Goal: Task Accomplishment & Management: Complete application form

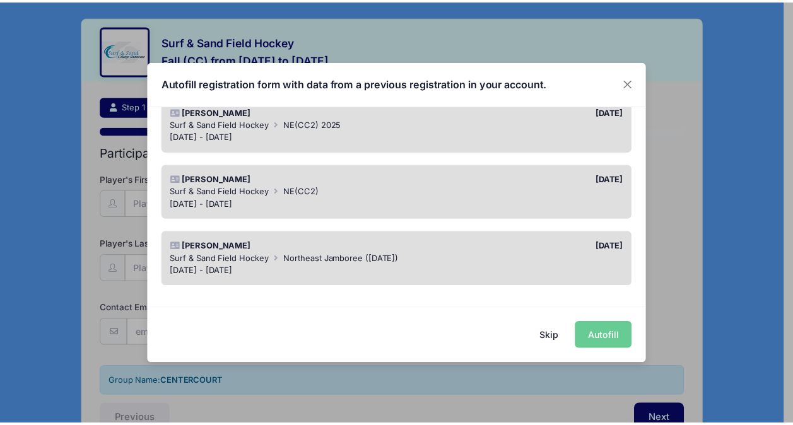
scroll to position [129, 0]
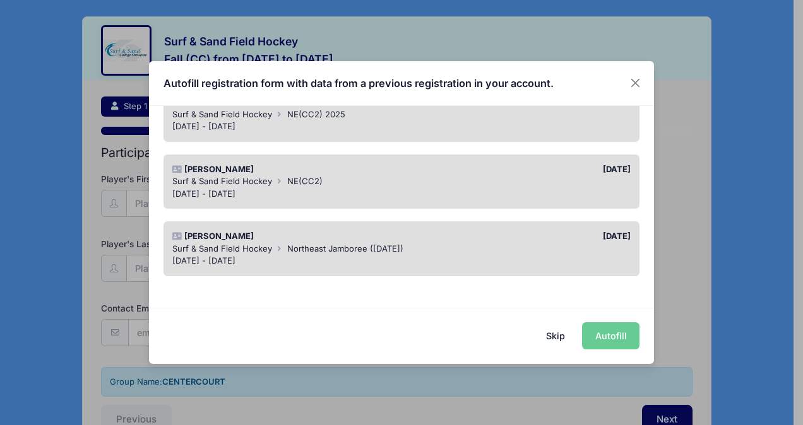
click at [421, 123] on div "[DATE] - [DATE]" at bounding box center [401, 127] width 459 height 13
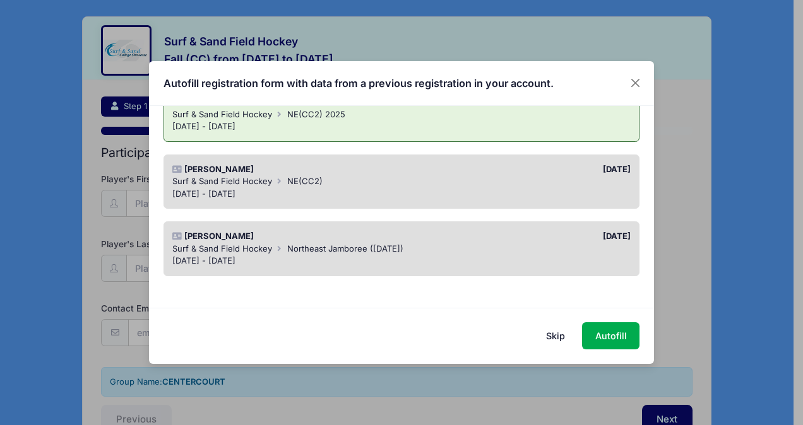
click at [562, 333] on button "Skip" at bounding box center [555, 335] width 45 height 27
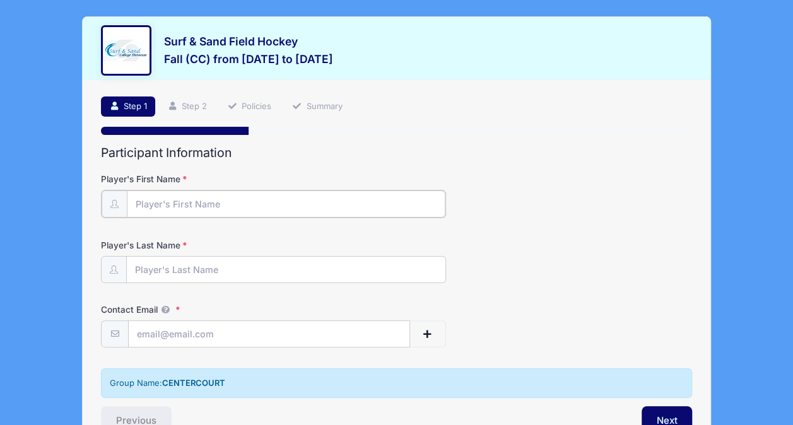
click at [263, 197] on input "Player's First Name" at bounding box center [286, 204] width 319 height 27
type input "[PERSON_NAME]"
type input "[EMAIL_ADDRESS][DOMAIN_NAME]"
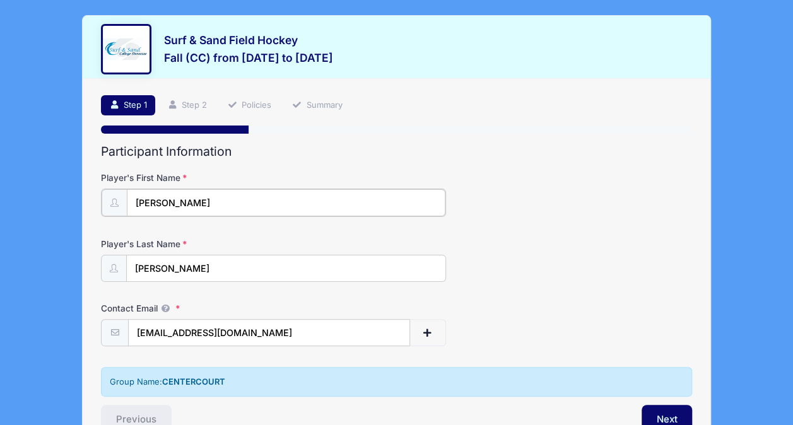
scroll to position [74, 0]
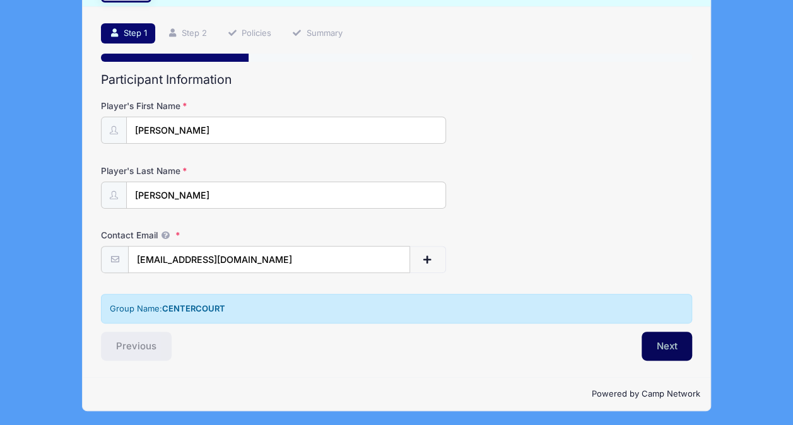
click at [664, 346] on button "Next" at bounding box center [667, 346] width 51 height 29
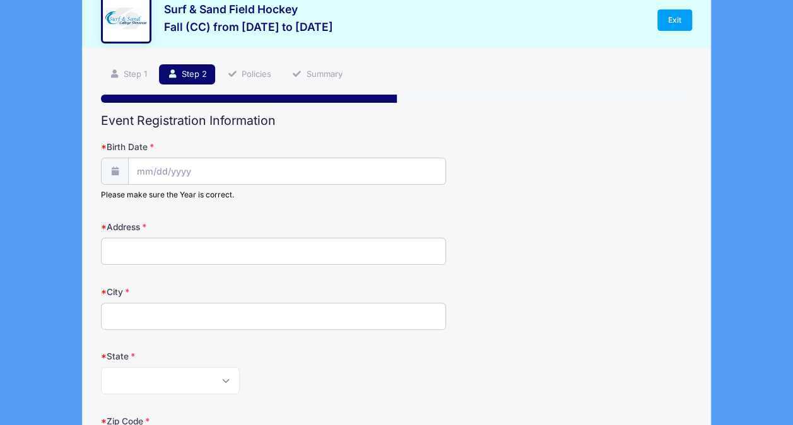
scroll to position [0, 0]
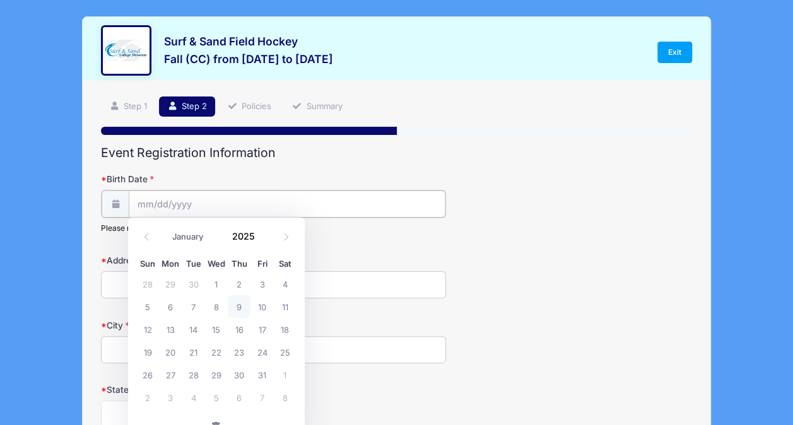
click at [255, 198] on input "Birth Date" at bounding box center [287, 204] width 316 height 27
click at [196, 232] on select "January February March April May June July August September October November De…" at bounding box center [194, 236] width 56 height 16
select select "11"
click at [166, 228] on select "January February March April May June July August September October November De…" at bounding box center [194, 236] width 56 height 16
click at [255, 232] on input "2025" at bounding box center [246, 235] width 41 height 19
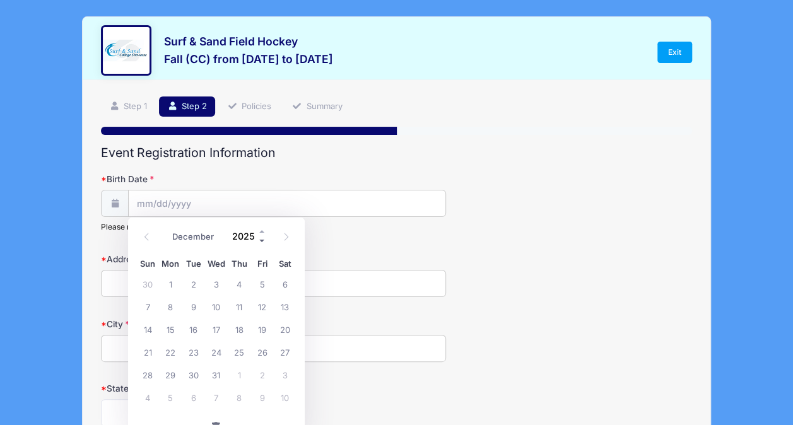
click at [265, 242] on span at bounding box center [262, 240] width 9 height 9
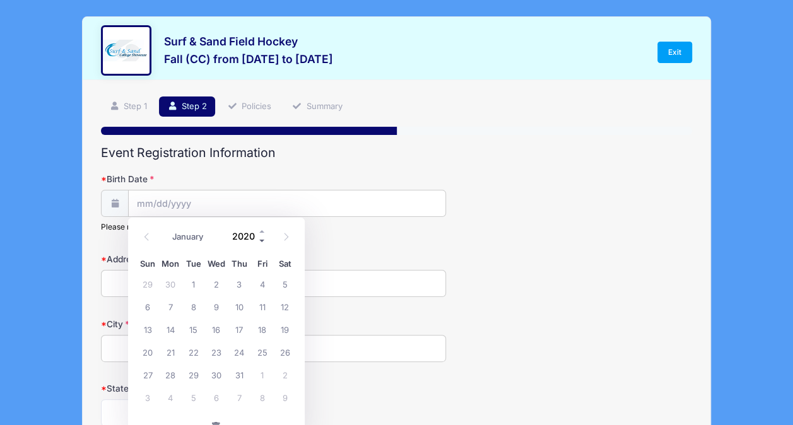
click at [265, 242] on span at bounding box center [262, 240] width 9 height 9
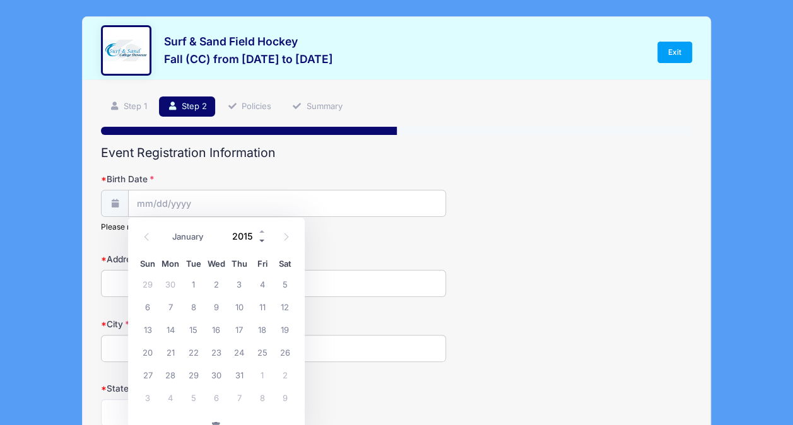
click at [265, 242] on span at bounding box center [262, 240] width 9 height 9
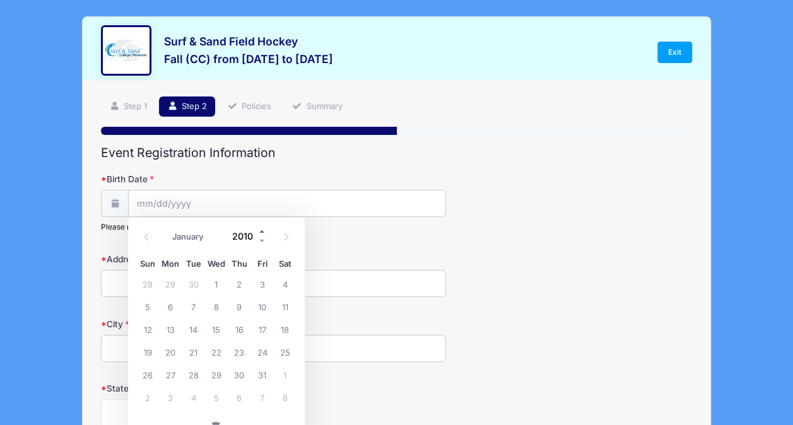
click at [264, 230] on span at bounding box center [262, 230] width 9 height 9
type input "2011"
click at [173, 370] on span "26" at bounding box center [170, 374] width 23 height 23
type input "[DATE]"
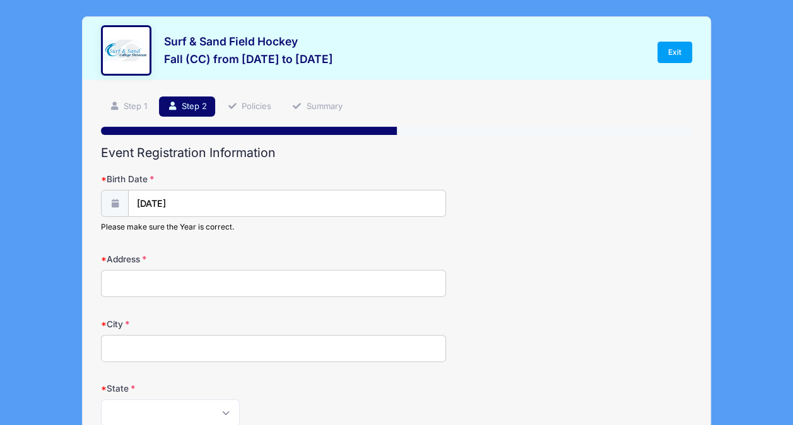
click at [177, 285] on input "Address" at bounding box center [273, 283] width 345 height 27
type input "[STREET_ADDRESS][PERSON_NAME]"
type input "[GEOGRAPHIC_DATA]"
select select "NJ"
type input "07940"
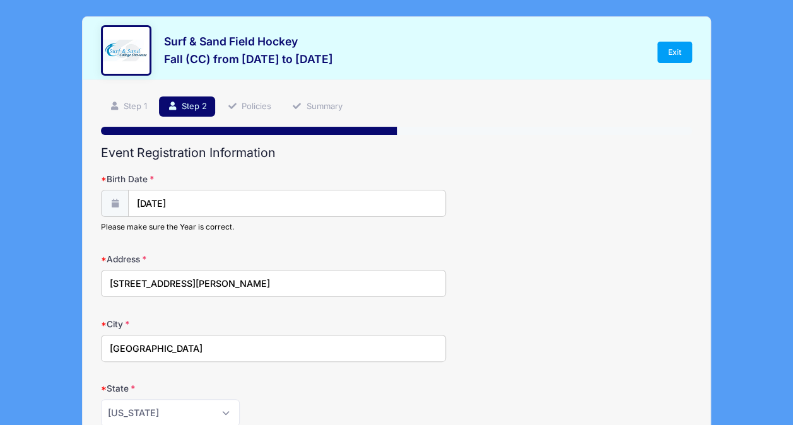
type input "[PHONE_NUMBER]"
type input "[EMAIL_ADDRESS][DOMAIN_NAME]"
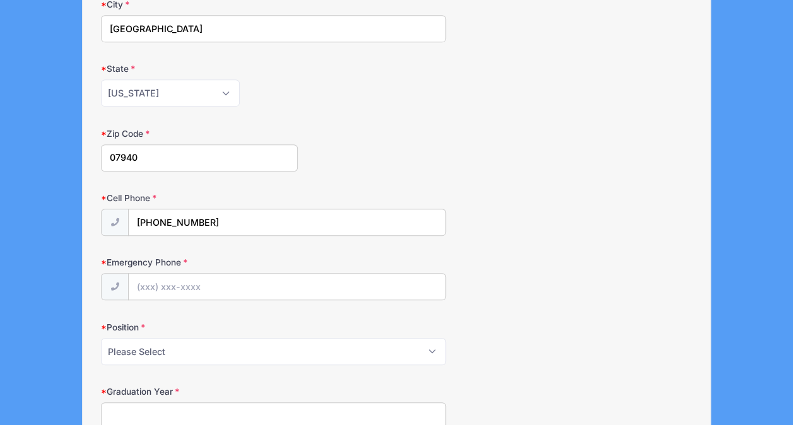
scroll to position [327, 0]
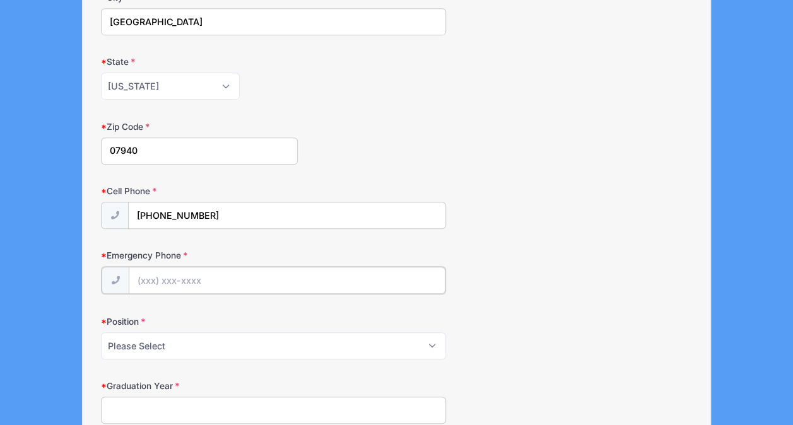
click at [237, 282] on input "Emergency Phone" at bounding box center [287, 280] width 316 height 27
type input "[PHONE_NUMBER]"
click at [236, 352] on select "Please Select Forward Midfielder Fullback Goalie" at bounding box center [273, 344] width 345 height 27
select select "Forward"
click at [101, 331] on select "Please Select Forward Midfielder Fullback Goalie" at bounding box center [273, 344] width 345 height 27
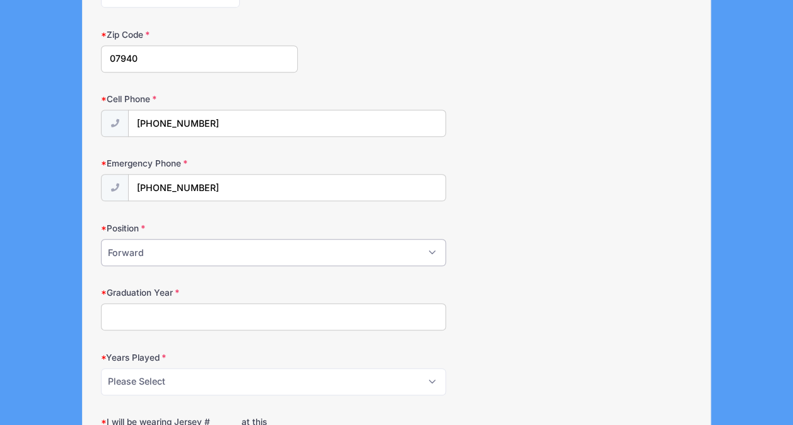
scroll to position [430, 0]
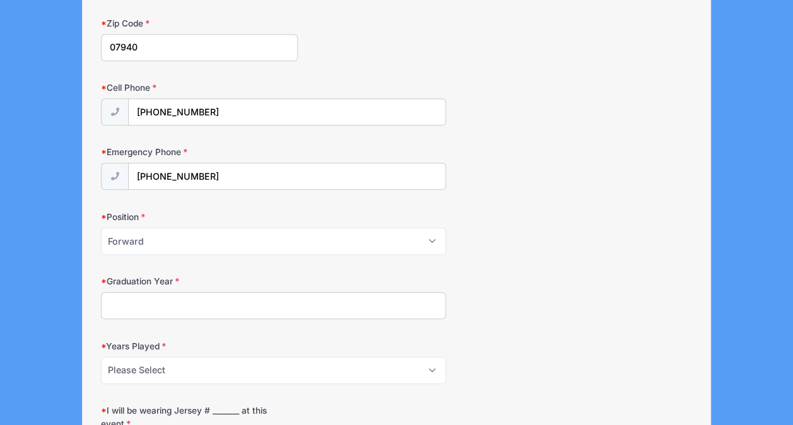
click at [253, 307] on input "Graduation Year" at bounding box center [273, 305] width 345 height 27
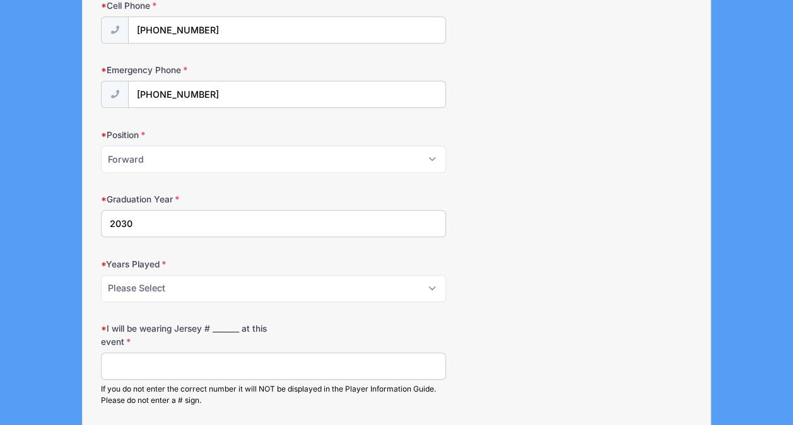
scroll to position [513, 0]
type input "2030"
click at [254, 285] on select "Please Select 1 2 3 4 5 6 7 8 9 10+" at bounding box center [273, 287] width 345 height 27
select select "7"
click at [101, 274] on select "Please Select 1 2 3 4 5 6 7 8 9 10+" at bounding box center [273, 287] width 345 height 27
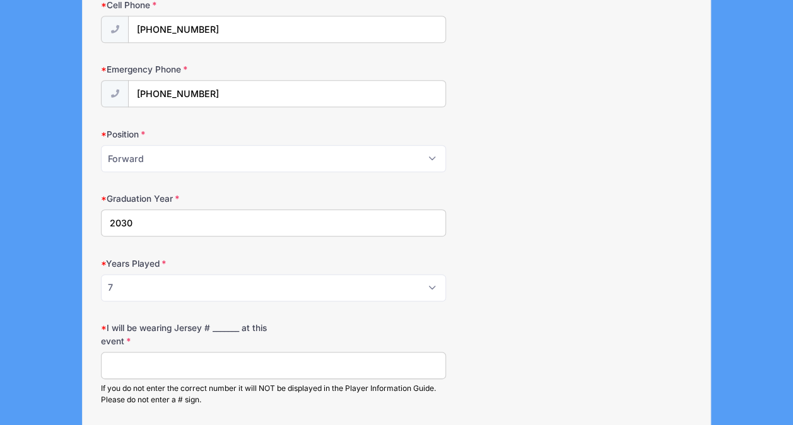
click at [259, 365] on input "I will be wearing Jersey # _______ at this event" at bounding box center [273, 365] width 345 height 27
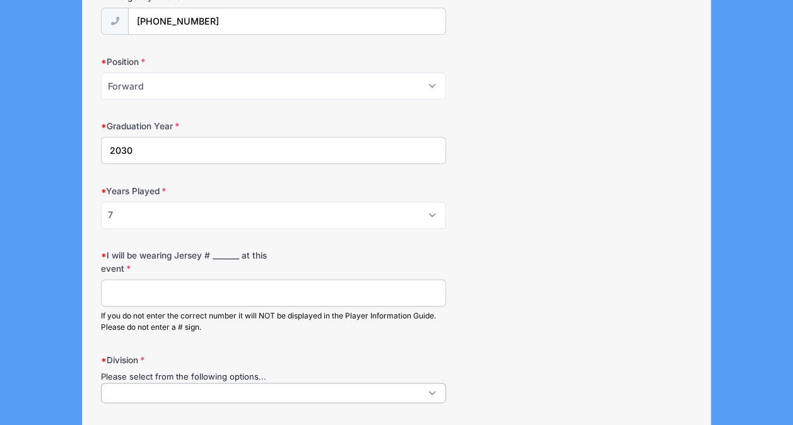
scroll to position [1, 0]
click at [259, 383] on span at bounding box center [273, 393] width 345 height 20
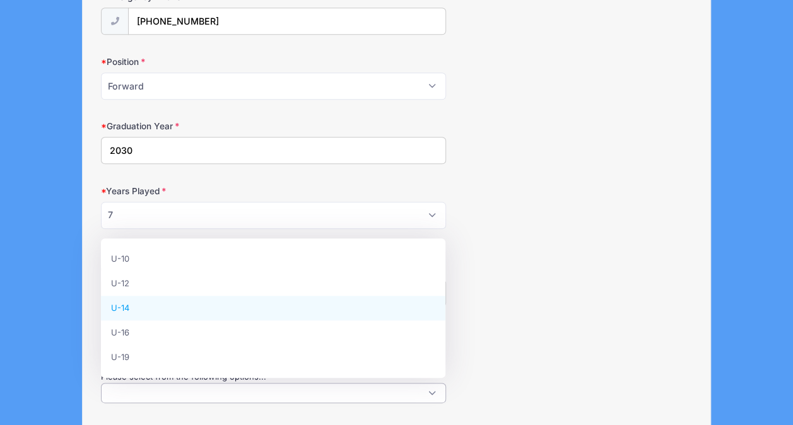
select select "U-14"
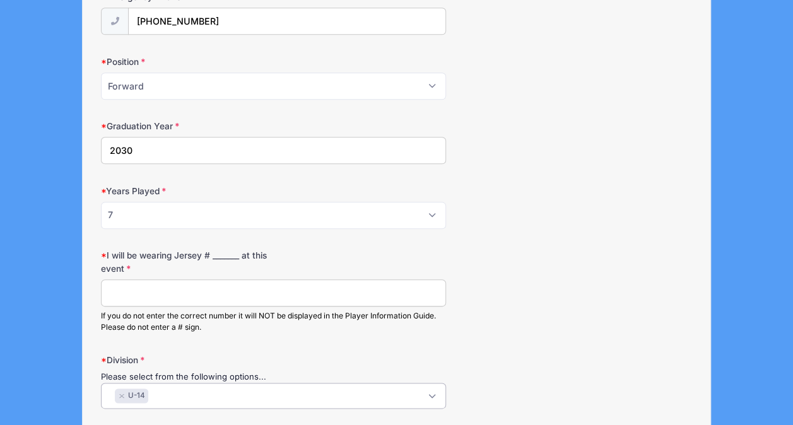
scroll to position [700, 0]
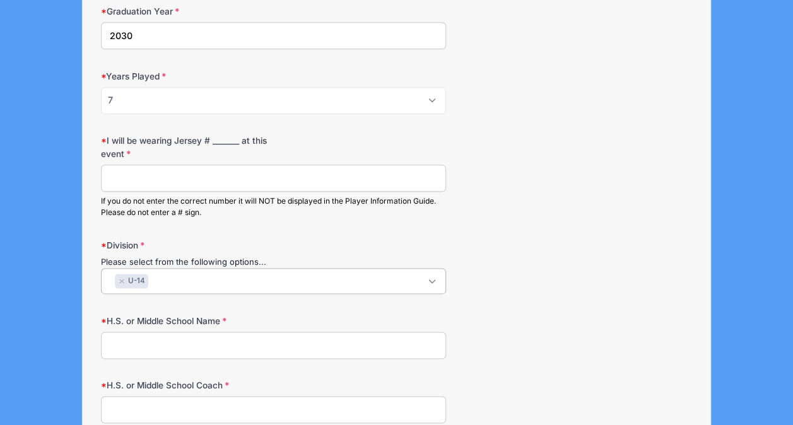
click at [271, 334] on input "H.S. or Middle School Name" at bounding box center [273, 345] width 345 height 27
type input "[GEOGRAPHIC_DATA]"
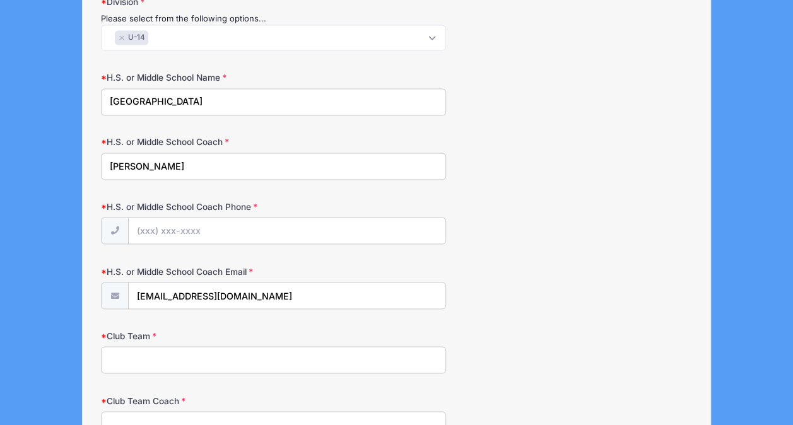
scroll to position [940, 0]
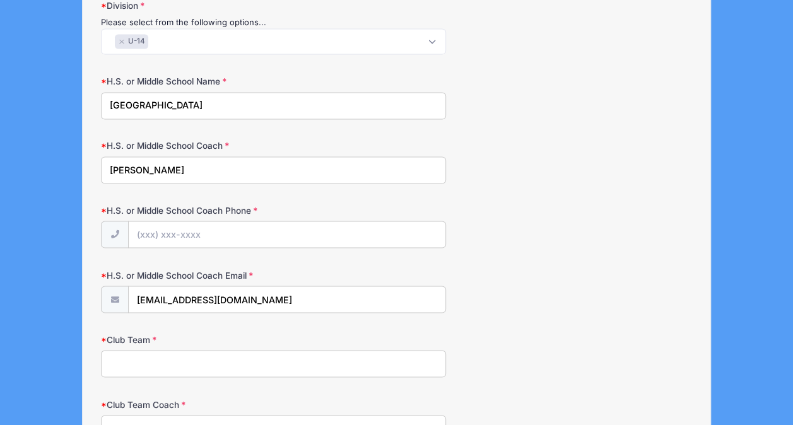
type input "[PERSON_NAME]"
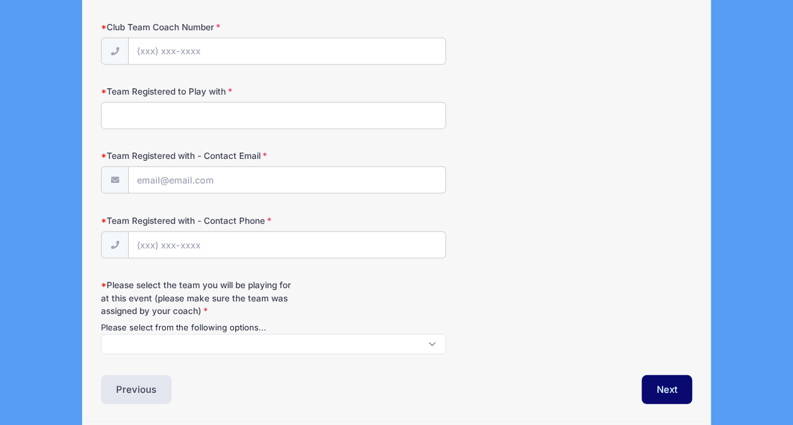
scroll to position [1, 0]
click at [313, 340] on span at bounding box center [273, 344] width 345 height 20
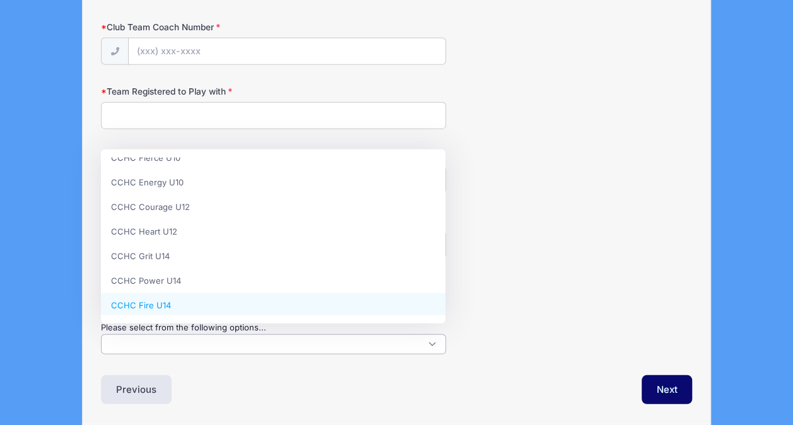
scroll to position [15, 0]
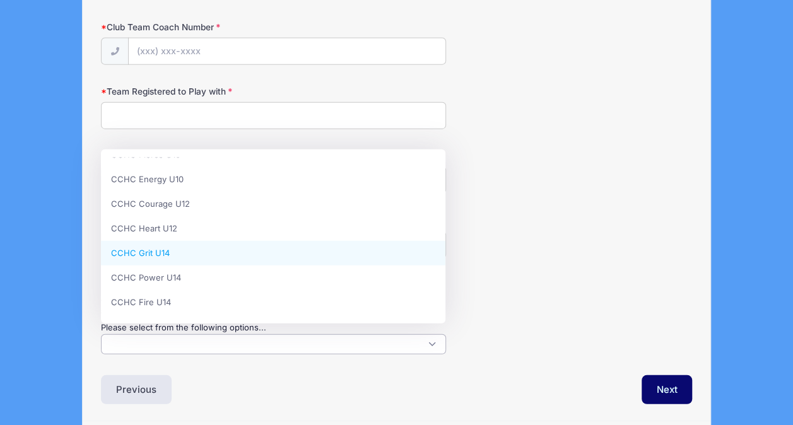
select select "CCHC Grit U14"
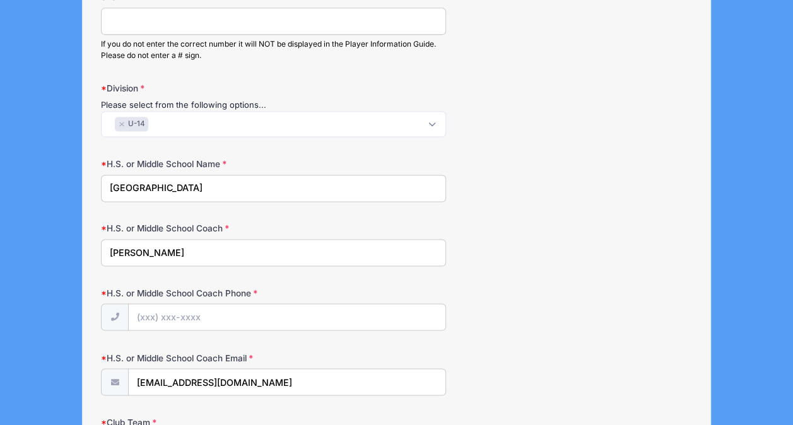
scroll to position [924, 0]
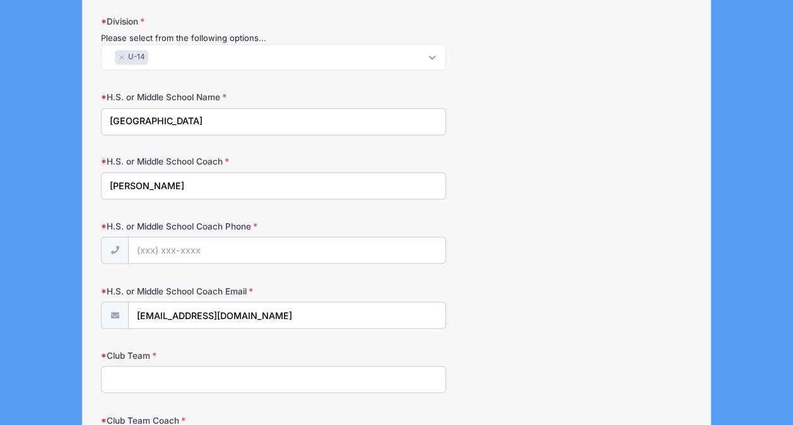
drag, startPoint x: 202, startPoint y: 177, endPoint x: 54, endPoint y: 168, distance: 147.9
click at [54, 168] on div "Surf & Sand Field Hockey Fall (CC) from [DATE] to [DATE] Exit Step 2 /7 Step 1 …" at bounding box center [396, 37] width 755 height 1923
type input "NA"
click at [216, 240] on input "H.S. or Middle School Coach Phone" at bounding box center [287, 250] width 316 height 27
click at [489, 250] on div "H.S. or Middle School Coach Phone" at bounding box center [396, 242] width 591 height 44
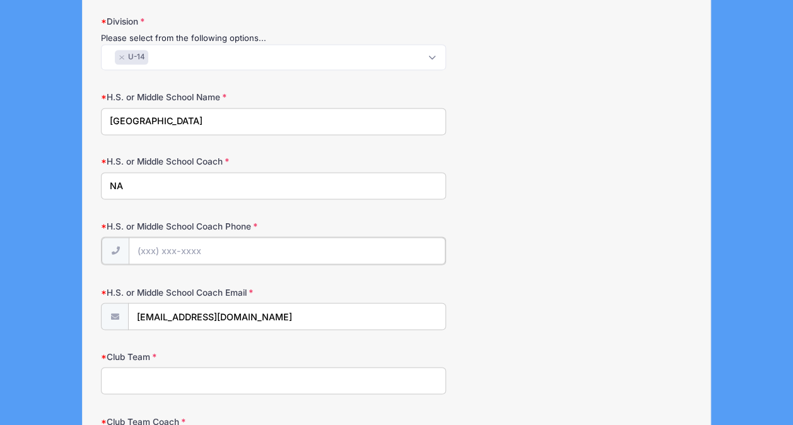
click at [169, 240] on input "H.S. or Middle School Coach Phone" at bounding box center [287, 250] width 316 height 27
paste input "[PHONE_NUMBER]"
type input "[PHONE_NUMBER]"
drag, startPoint x: 258, startPoint y: 307, endPoint x: 112, endPoint y: 314, distance: 146.5
click at [112, 314] on div "[EMAIL_ADDRESS][DOMAIN_NAME]" at bounding box center [273, 316] width 345 height 28
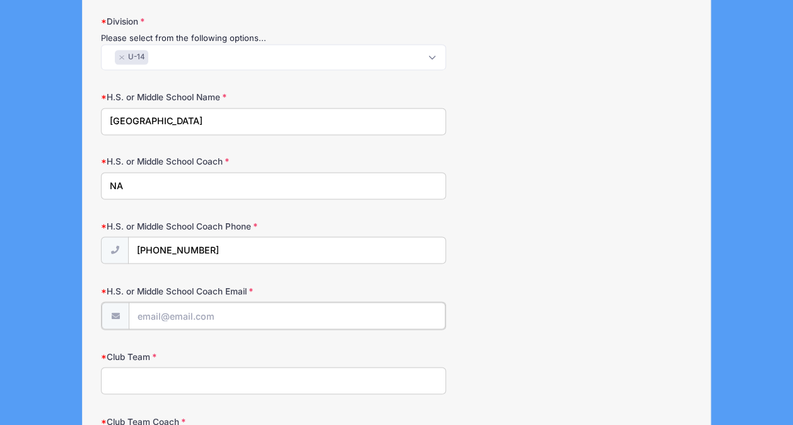
click at [184, 302] on input "H.S. or Middle School Coach Email" at bounding box center [287, 315] width 316 height 27
paste input "[EMAIL_ADDRESS][DOMAIN_NAME]"
type input "[EMAIL_ADDRESS][DOMAIN_NAME]"
click at [237, 375] on input "Club Team" at bounding box center [273, 379] width 345 height 27
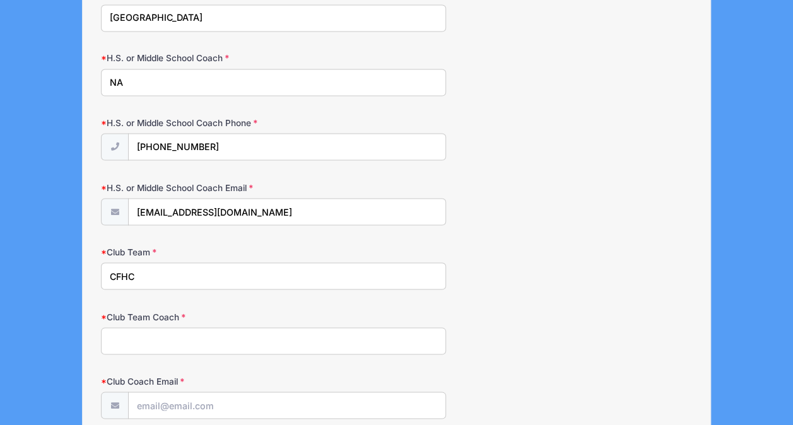
type input "CFHC"
click at [223, 328] on input "Club Team Coach" at bounding box center [273, 340] width 345 height 27
type input "[PERSON_NAME]"
click at [210, 399] on input "Club Coach Email" at bounding box center [287, 405] width 316 height 27
paste input "[EMAIL_ADDRESS][DOMAIN_NAME]"
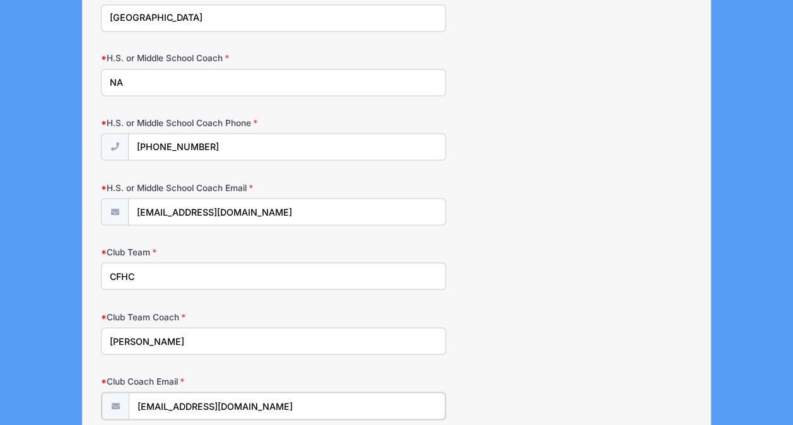
type input "[EMAIL_ADDRESS][DOMAIN_NAME]"
drag, startPoint x: 189, startPoint y: 327, endPoint x: 32, endPoint y: 341, distance: 157.1
type input "[PERSON_NAME]"
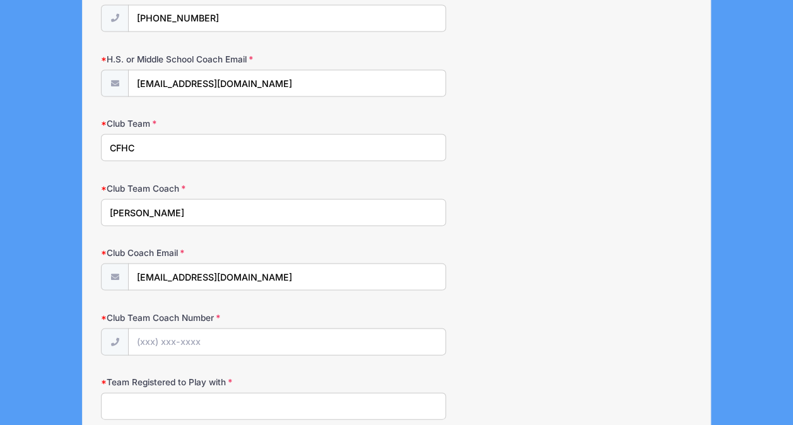
scroll to position [1182, 0]
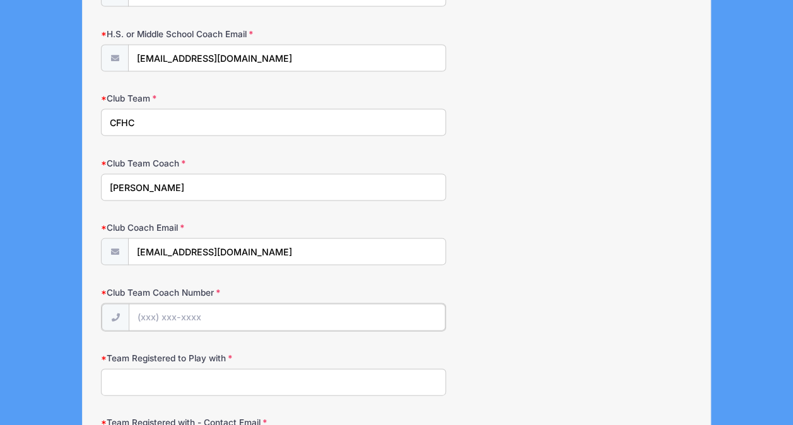
click at [176, 311] on input "Club Team Coach Number" at bounding box center [287, 316] width 316 height 27
paste input "[PHONE_NUMBER]"
click at [176, 311] on input "[PHONE_NUMBER]" at bounding box center [287, 316] width 316 height 27
type input "[PHONE_NUMBER]"
click at [173, 376] on input "Team Registered to Play with" at bounding box center [273, 380] width 345 height 27
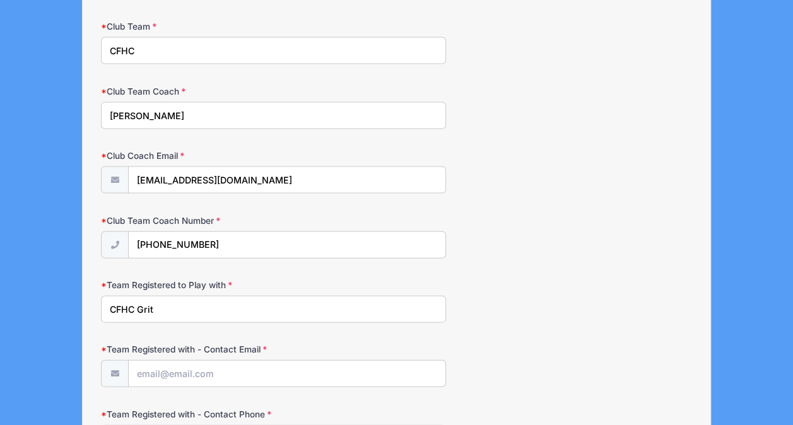
scroll to position [1290, 0]
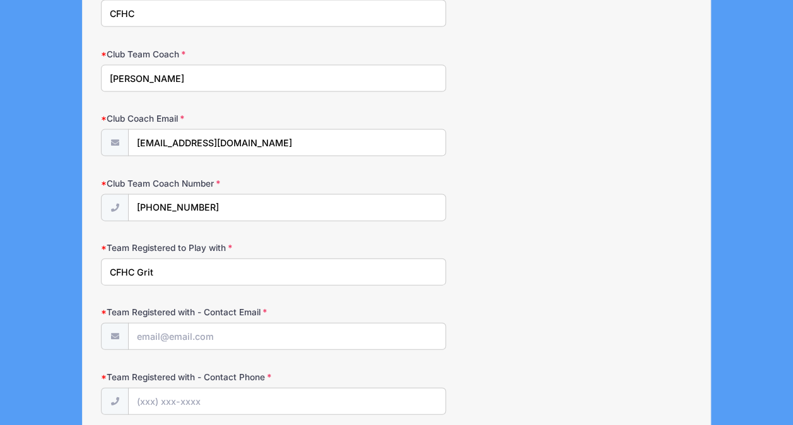
type input "CFHC Grit"
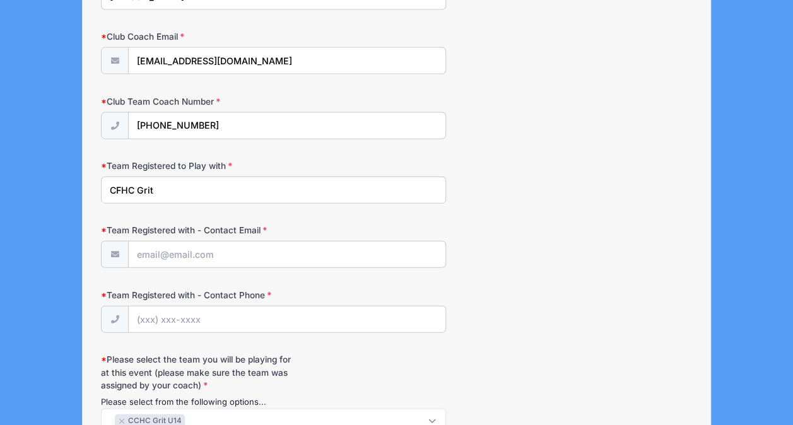
click at [458, 226] on div "Team Registered with - Contact Email" at bounding box center [396, 246] width 591 height 44
click at [232, 248] on input "Team Registered with - Contact Email" at bounding box center [287, 255] width 316 height 27
paste input "[EMAIL_ADDRESS][DOMAIN_NAME]"
type input "[EMAIL_ADDRESS][DOMAIN_NAME]"
click at [215, 317] on input "Team Registered with - Contact Phone" at bounding box center [287, 320] width 316 height 27
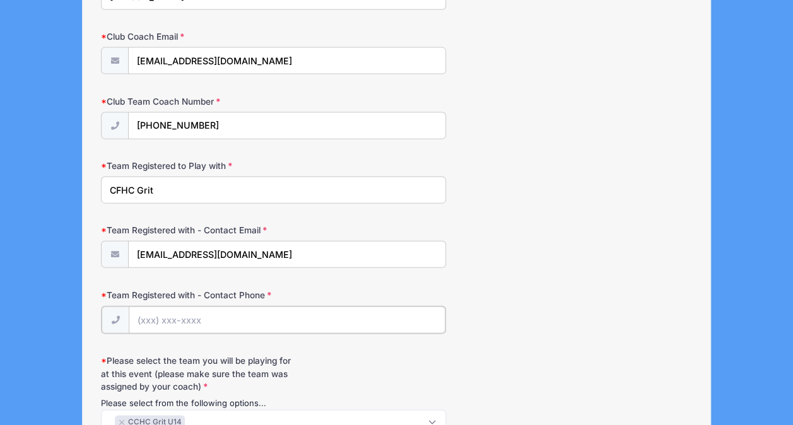
paste input "[PHONE_NUMBER]"
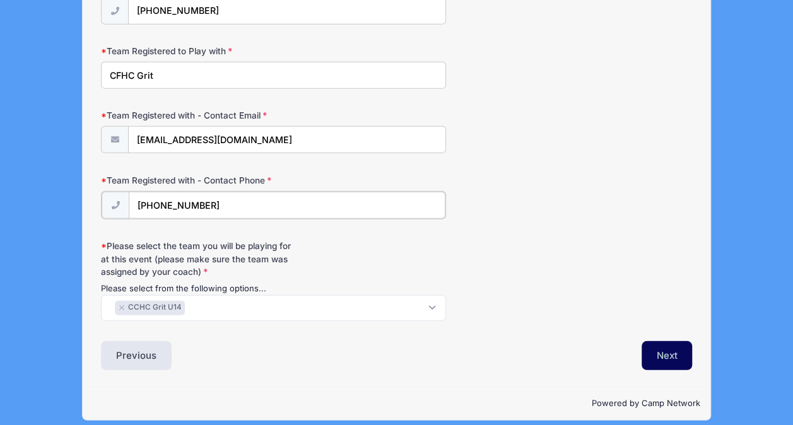
type input "[PHONE_NUMBER]"
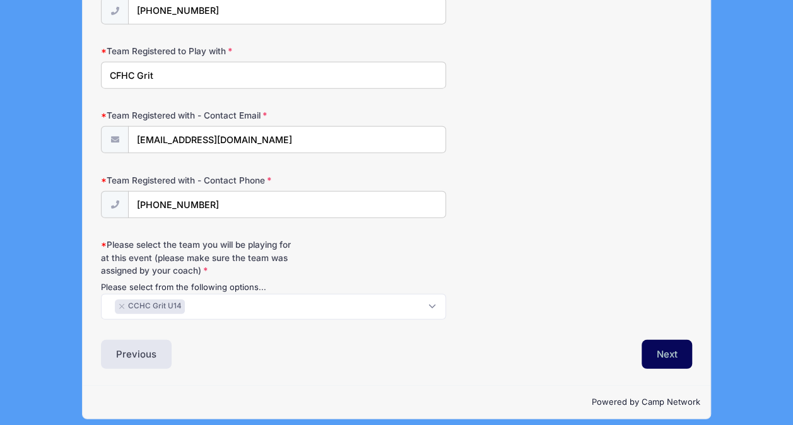
click at [651, 340] on button "Next" at bounding box center [667, 354] width 51 height 29
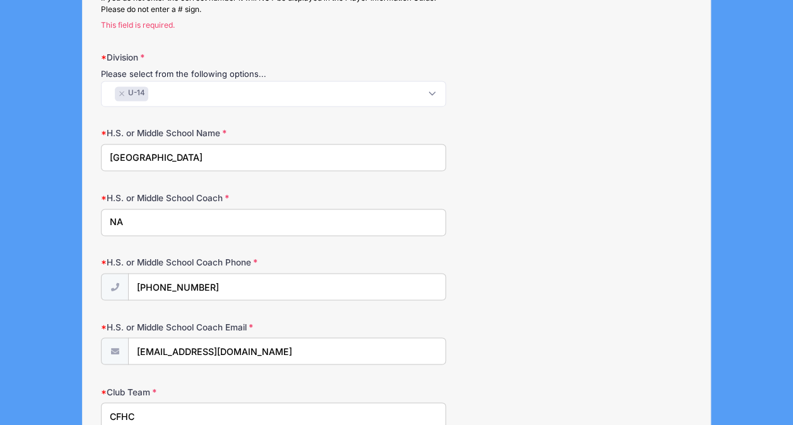
scroll to position [778, 0]
